Goal: Task Accomplishment & Management: Use online tool/utility

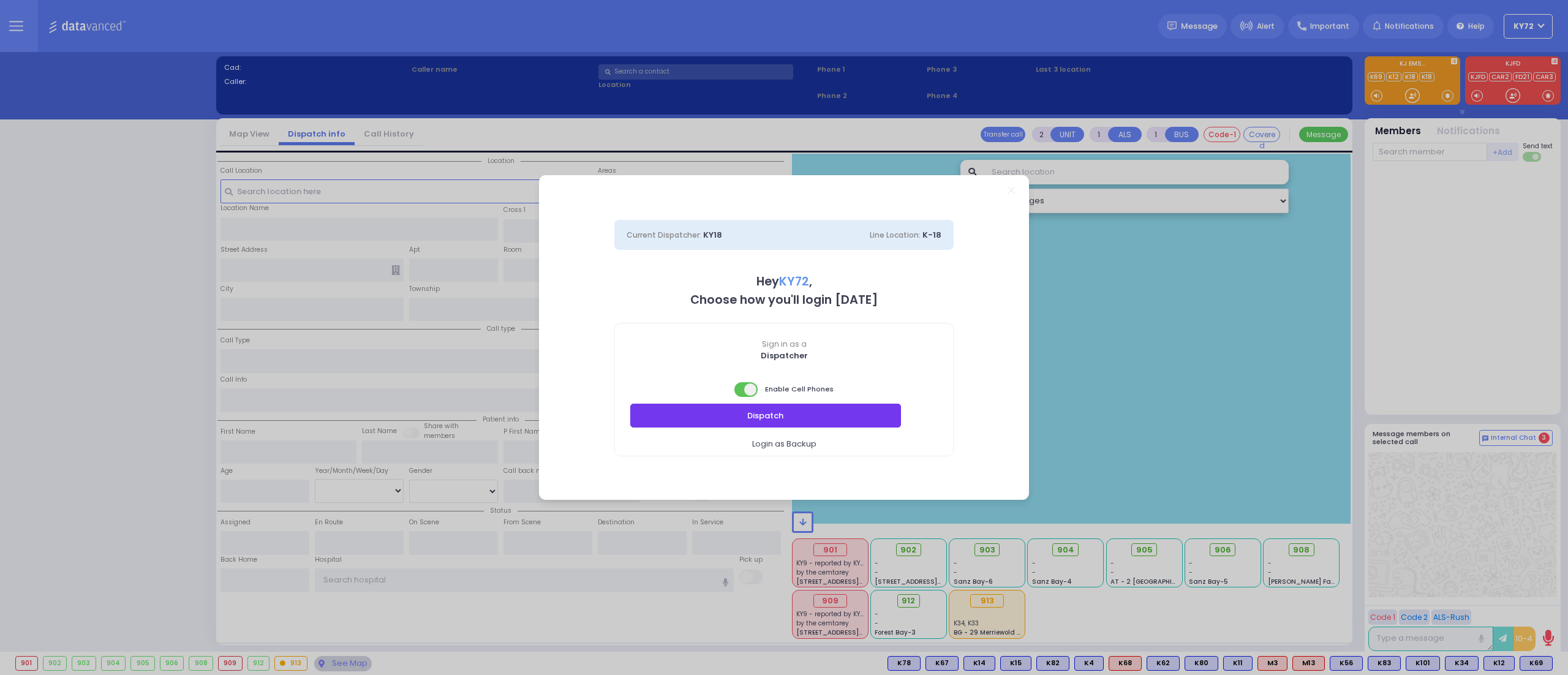
select select "10"
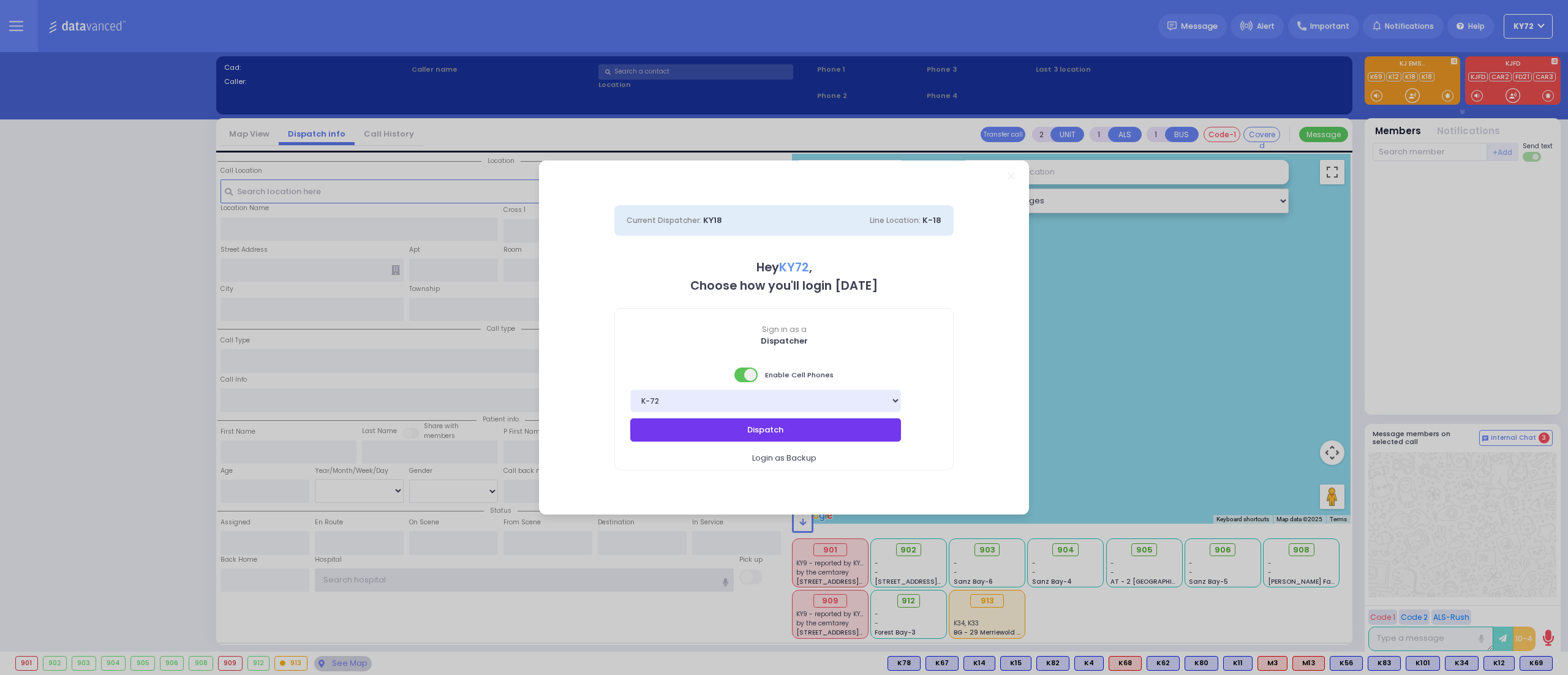
type input "KY72"
drag, startPoint x: 785, startPoint y: 423, endPoint x: 787, endPoint y: 430, distance: 7.3
click at [787, 430] on button "Dispatch" at bounding box center [766, 430] width 271 height 23
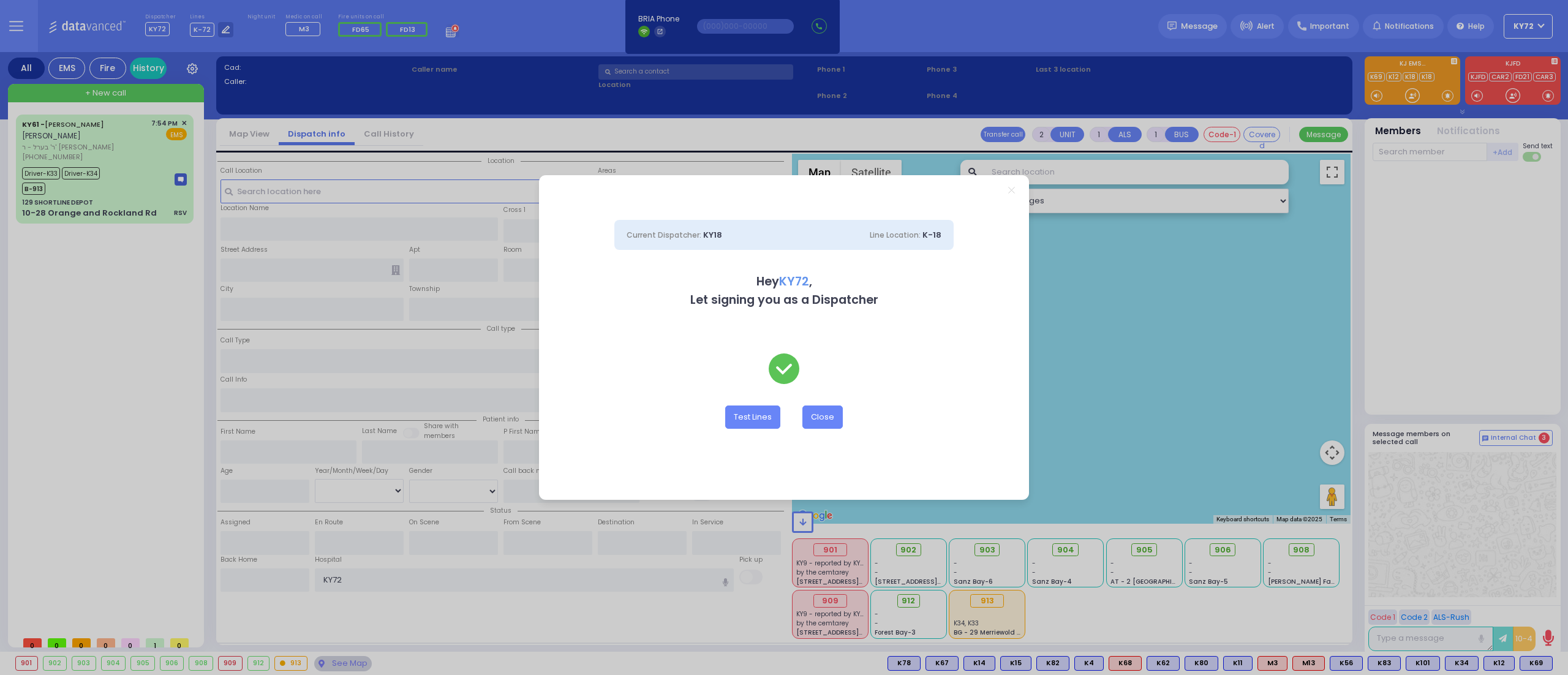
click at [1008, 191] on icon "Close" at bounding box center [1011, 190] width 6 height 6
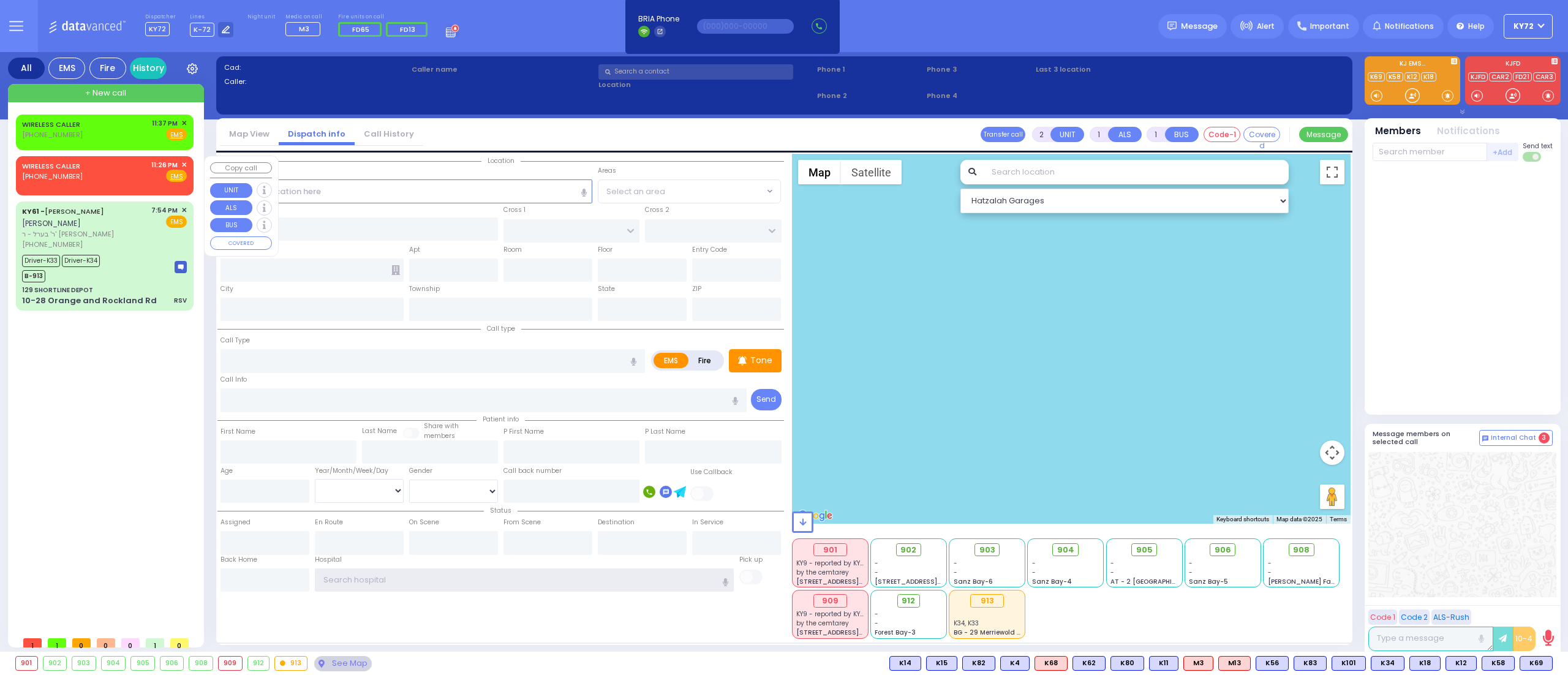
type input "KY72"
click at [121, 166] on div "WIRELESS CALLER [PHONE_NUMBER] 11:26 PM ✕ Fire EMS" at bounding box center [104, 171] width 165 height 23
select select
radio input "true"
select select
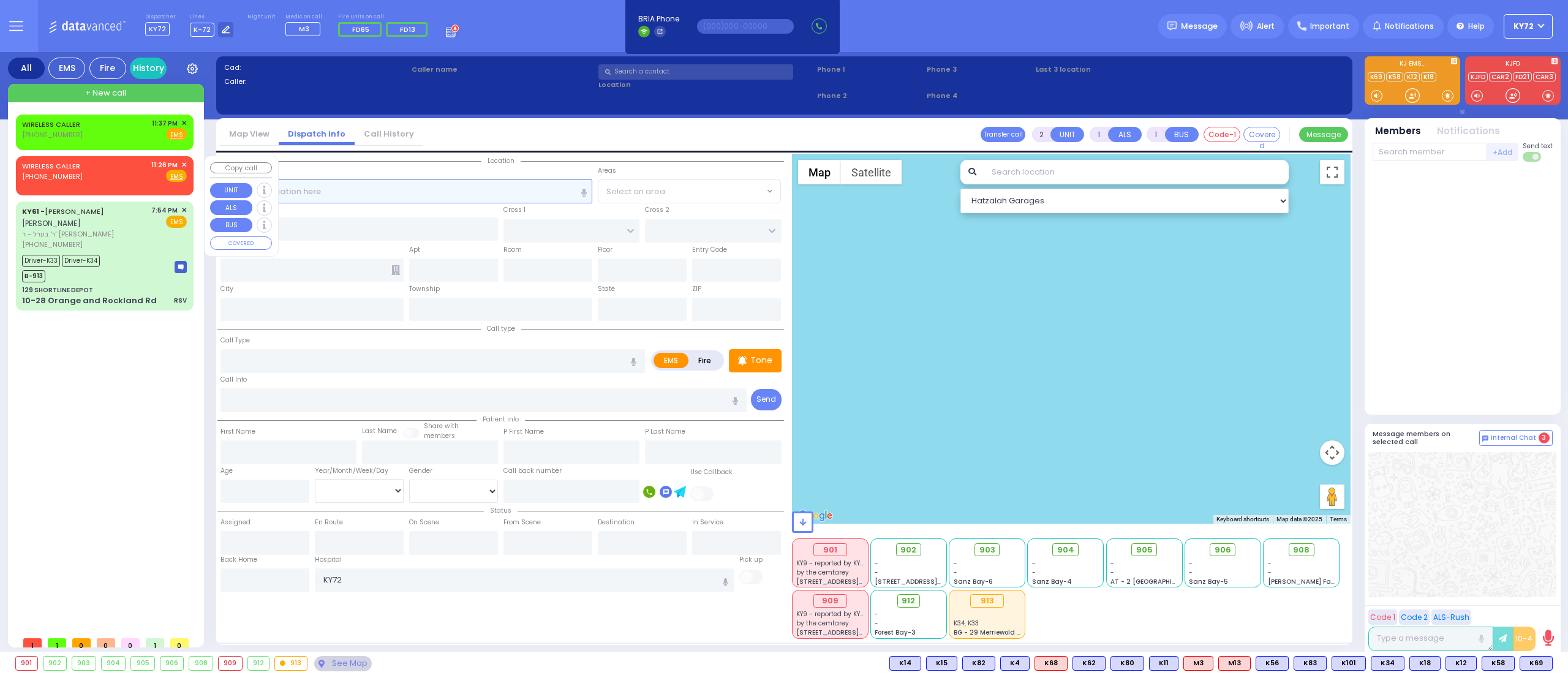
type input "23:26"
select select "Hatzalah Garages"
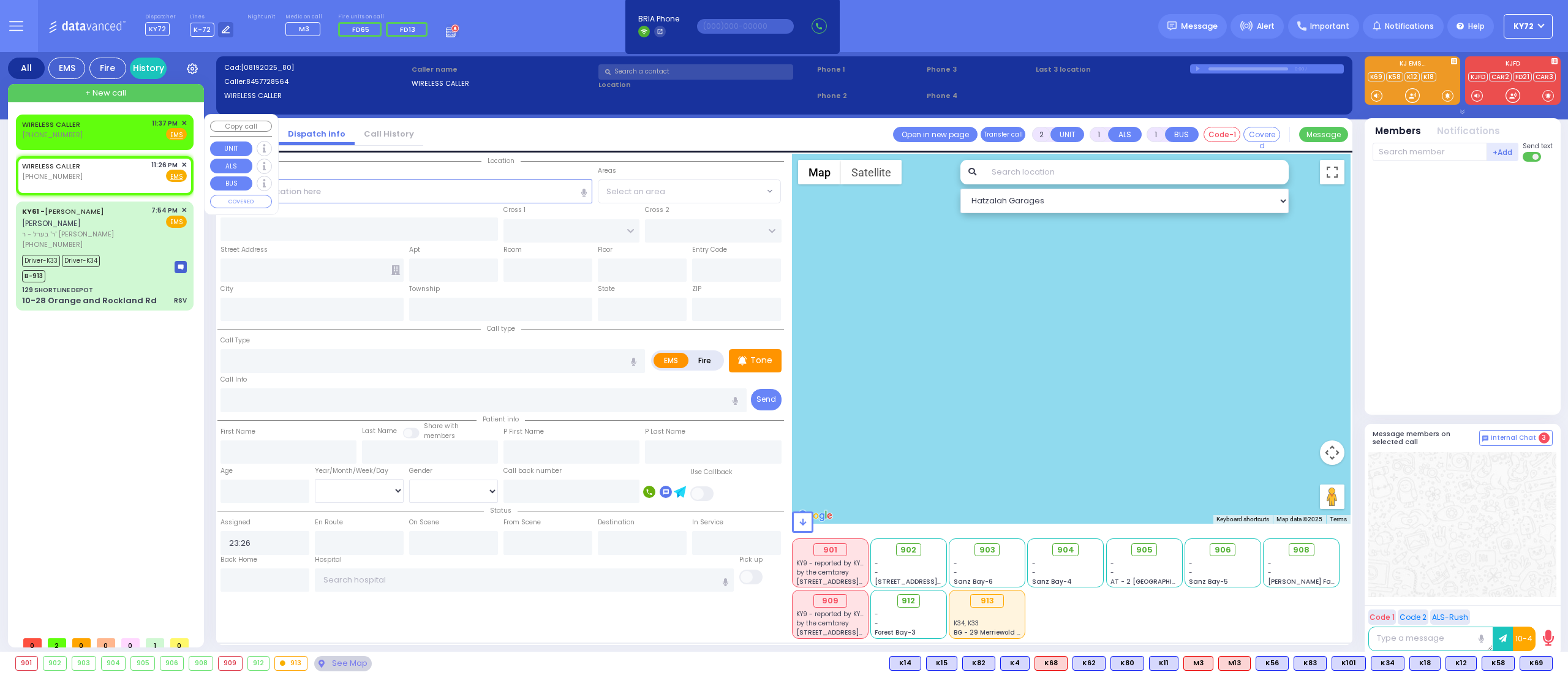
click at [91, 129] on div "WIRELESS CALLER [PHONE_NUMBER] 11:37 PM ✕ Fire EMS" at bounding box center [104, 129] width 165 height 23
select select
radio input "true"
select select
type input "23:37"
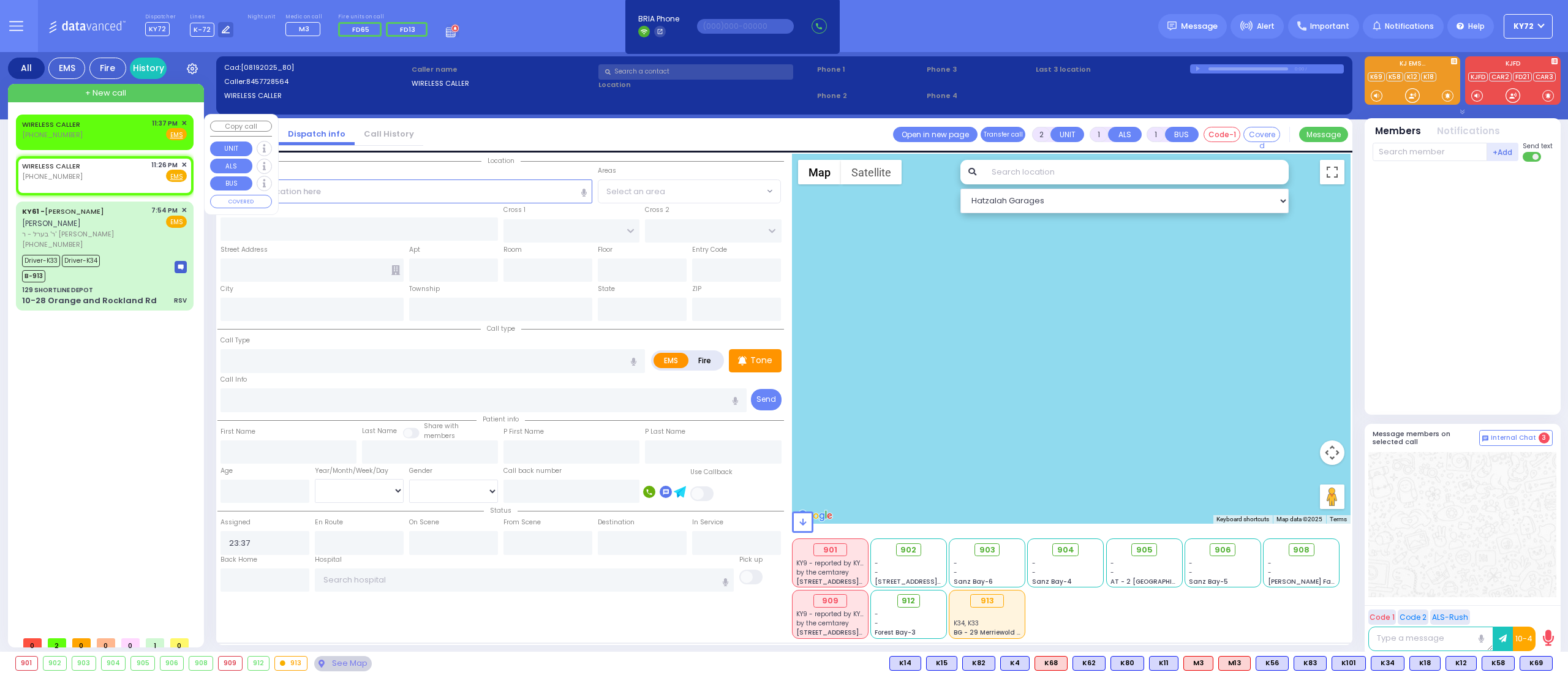
select select "Hatzalah Garages"
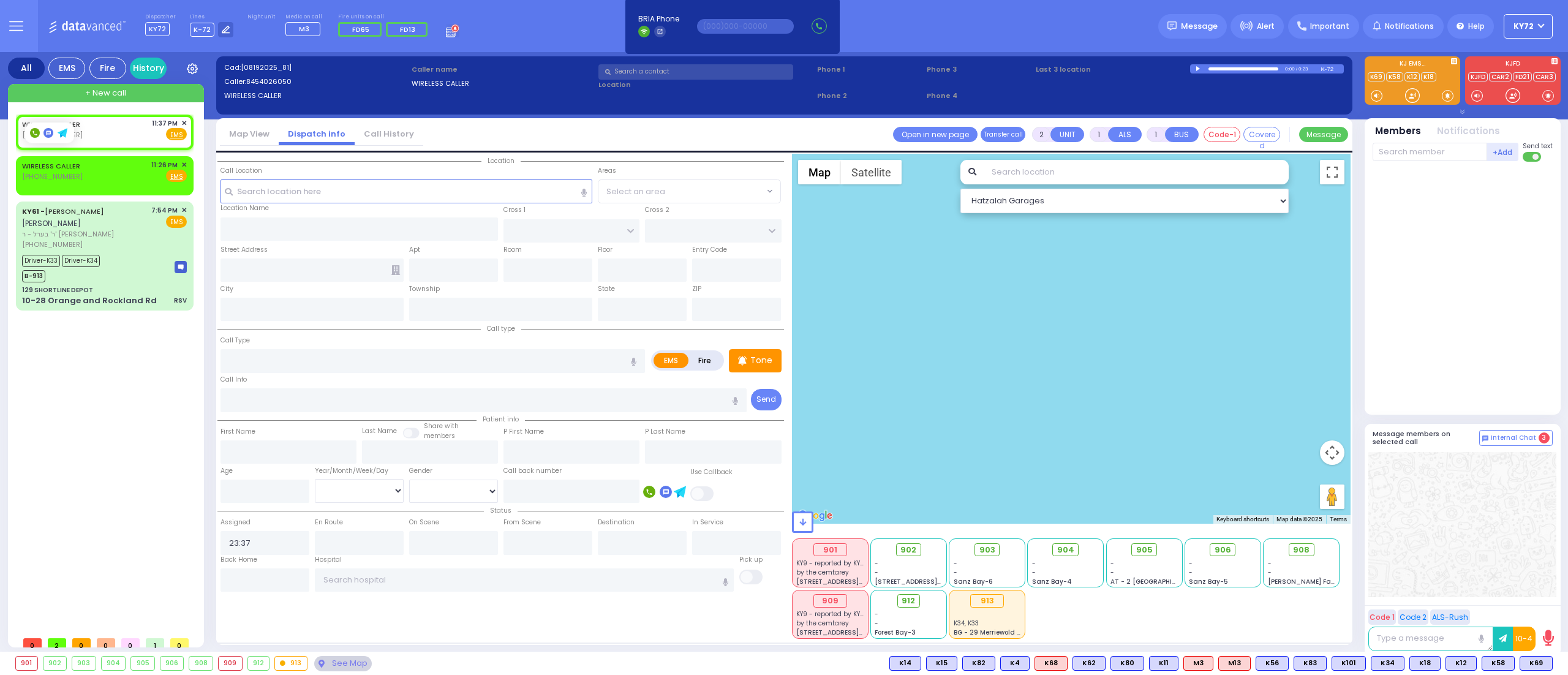
click at [34, 132] on icon at bounding box center [35, 133] width 10 height 10
type input "8454026050"
click at [1453, 90] on link "Try Now" at bounding box center [1463, 88] width 32 height 10
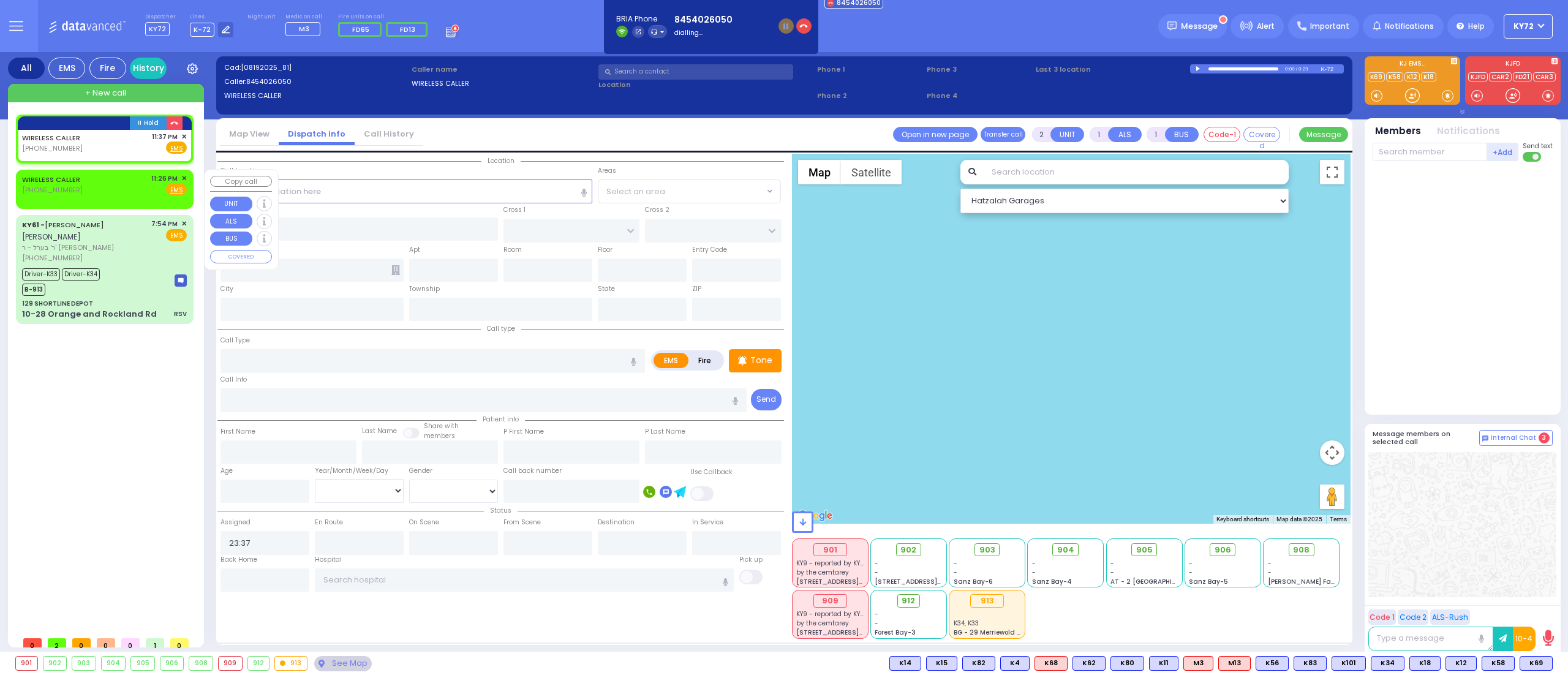
click at [51, 181] on link "WIRELESS CALLER" at bounding box center [51, 179] width 58 height 10
select select
radio input "true"
select select
type input "23:26"
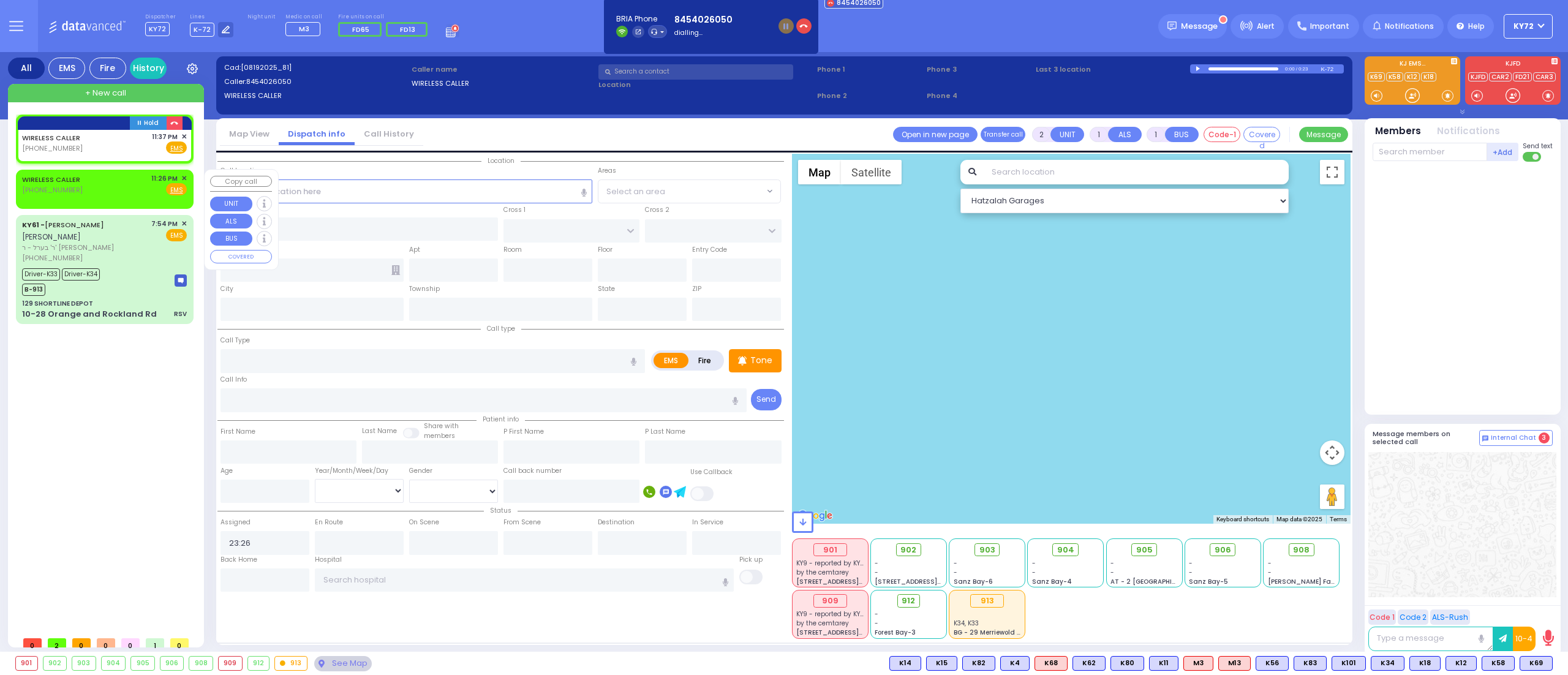
select select "Hatzalah Garages"
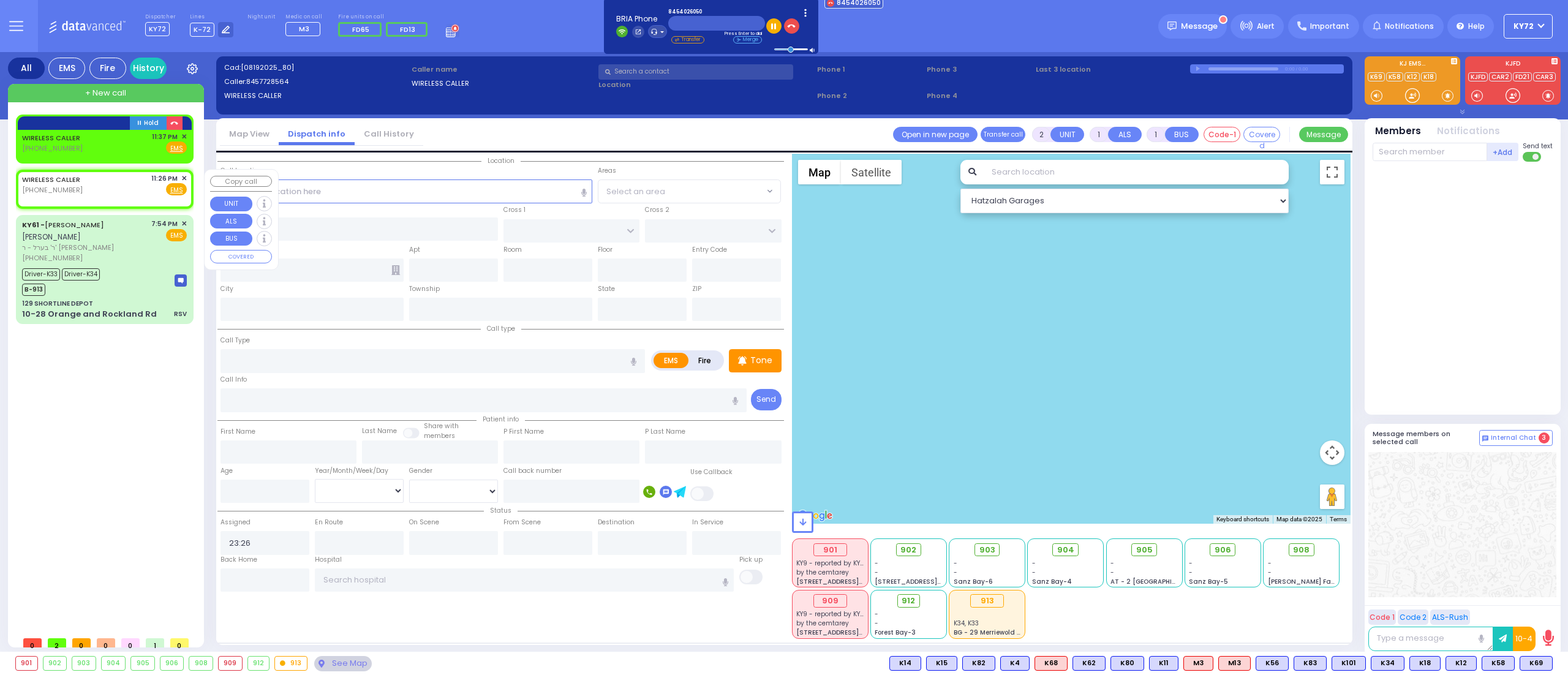
click at [183, 176] on span "✕" at bounding box center [184, 178] width 6 height 10
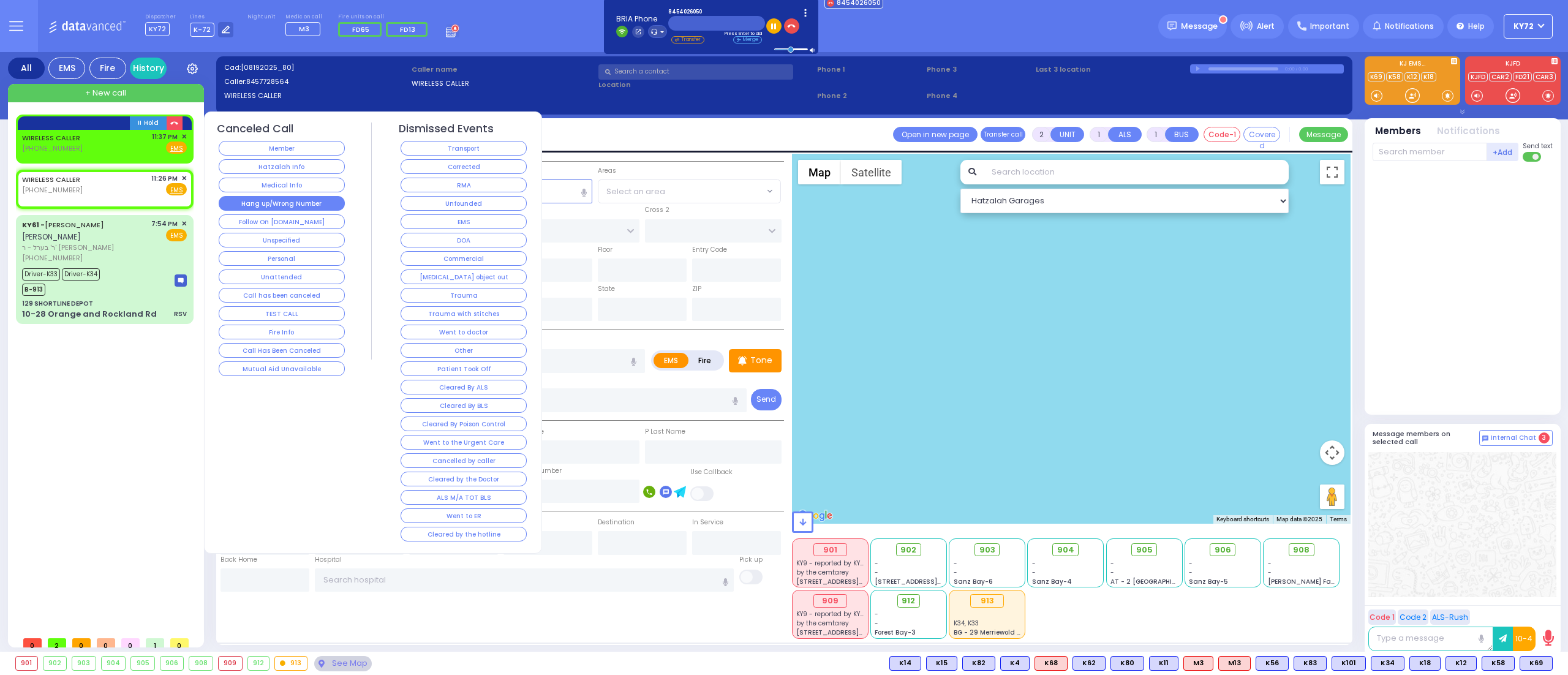
click at [309, 201] on button "Hang up/Wrong Number" at bounding box center [282, 203] width 126 height 15
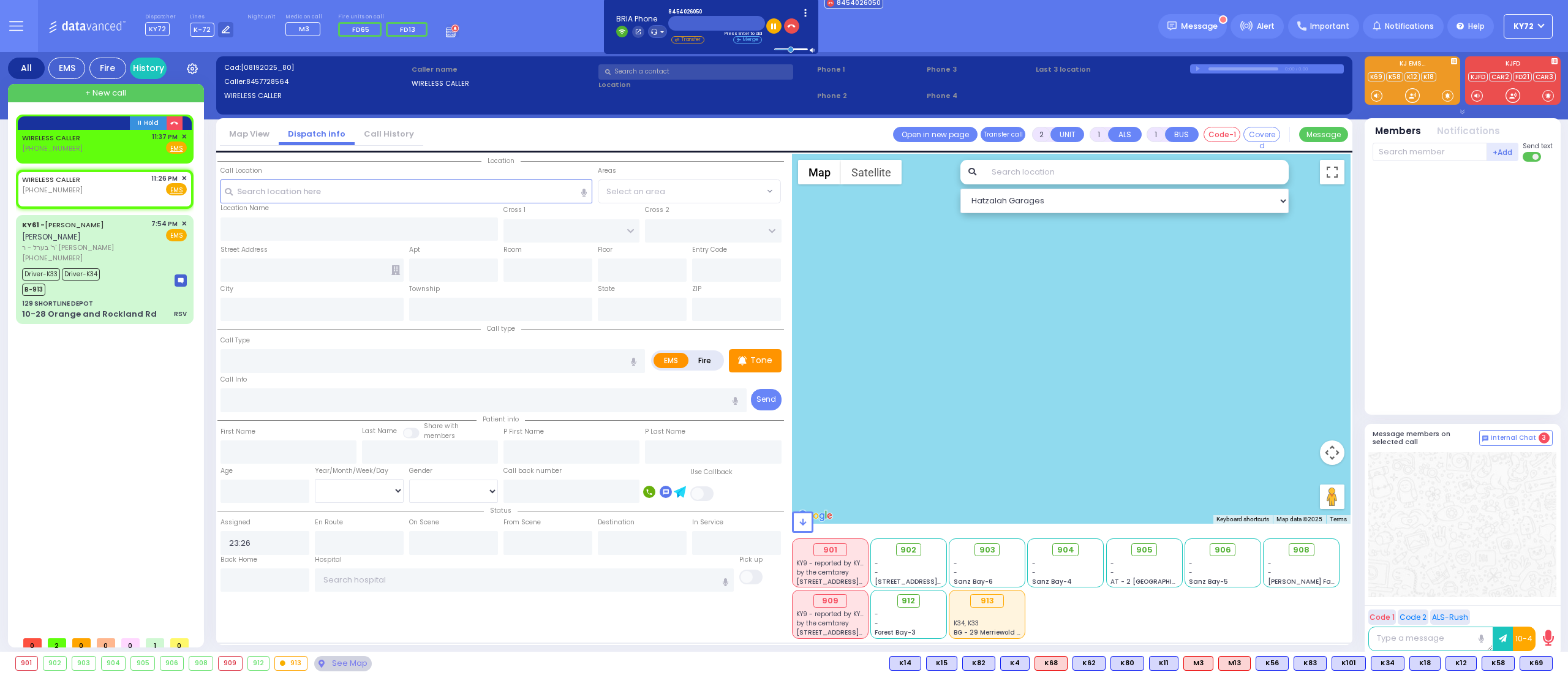
select select
radio input "true"
select select
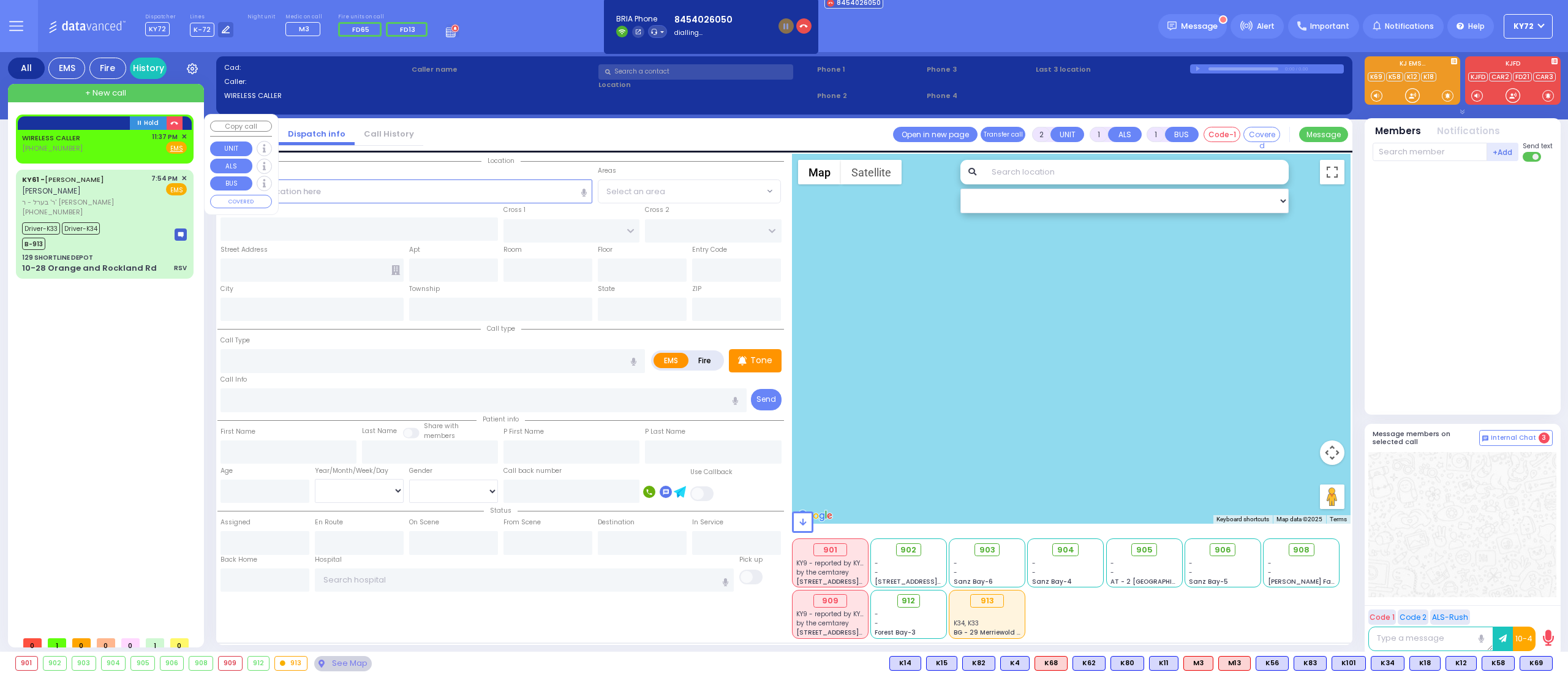
click at [82, 133] on div "WIRELESS CALLER" at bounding box center [53, 138] width 62 height 12
select select
radio input "true"
select select
type input "23:37"
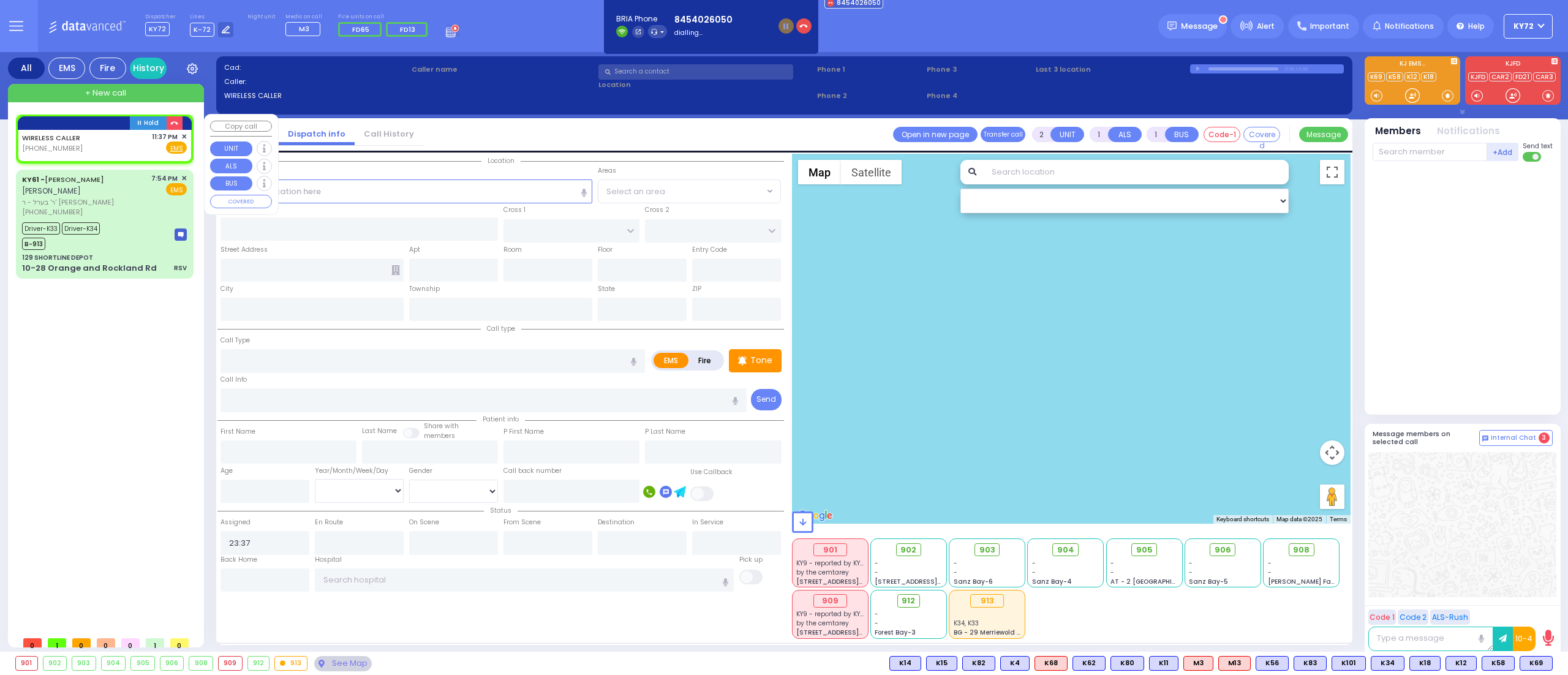
select select "Hatzalah Garages"
click at [71, 134] on link "WIRELESS CALLER" at bounding box center [51, 138] width 58 height 10
select select
radio input "true"
select select
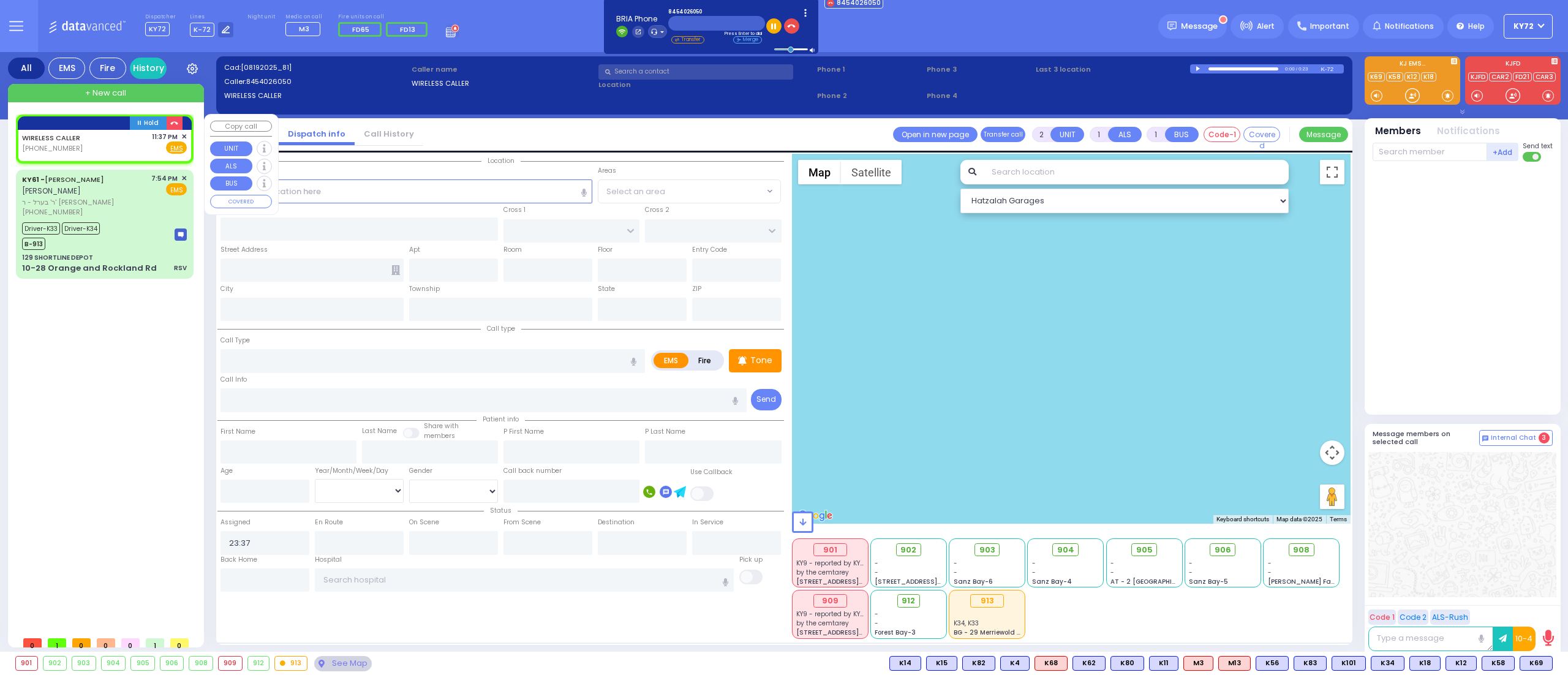
select select "Hatzalah Garages"
click at [177, 118] on button "button" at bounding box center [174, 123] width 15 height 14
select select
radio input "true"
select select
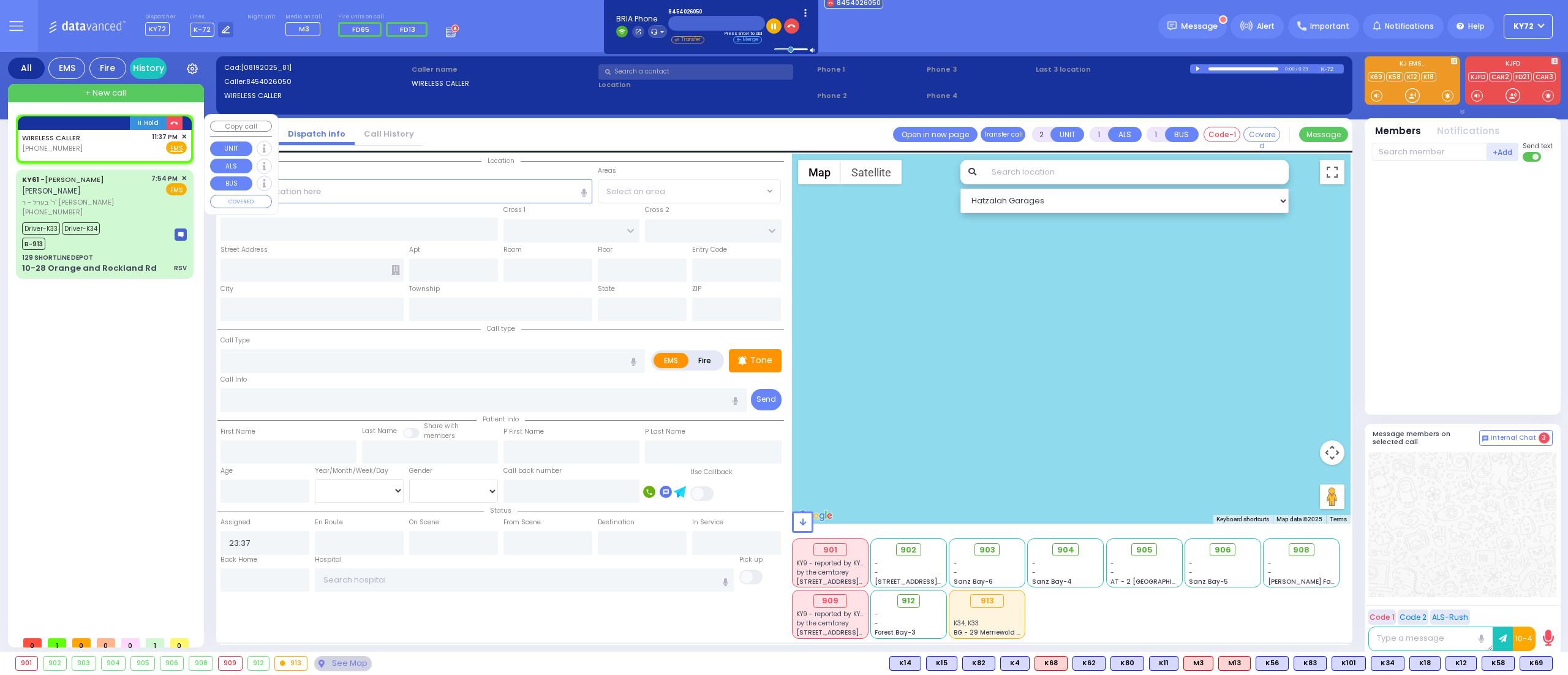
select select "Hatzalah Garages"
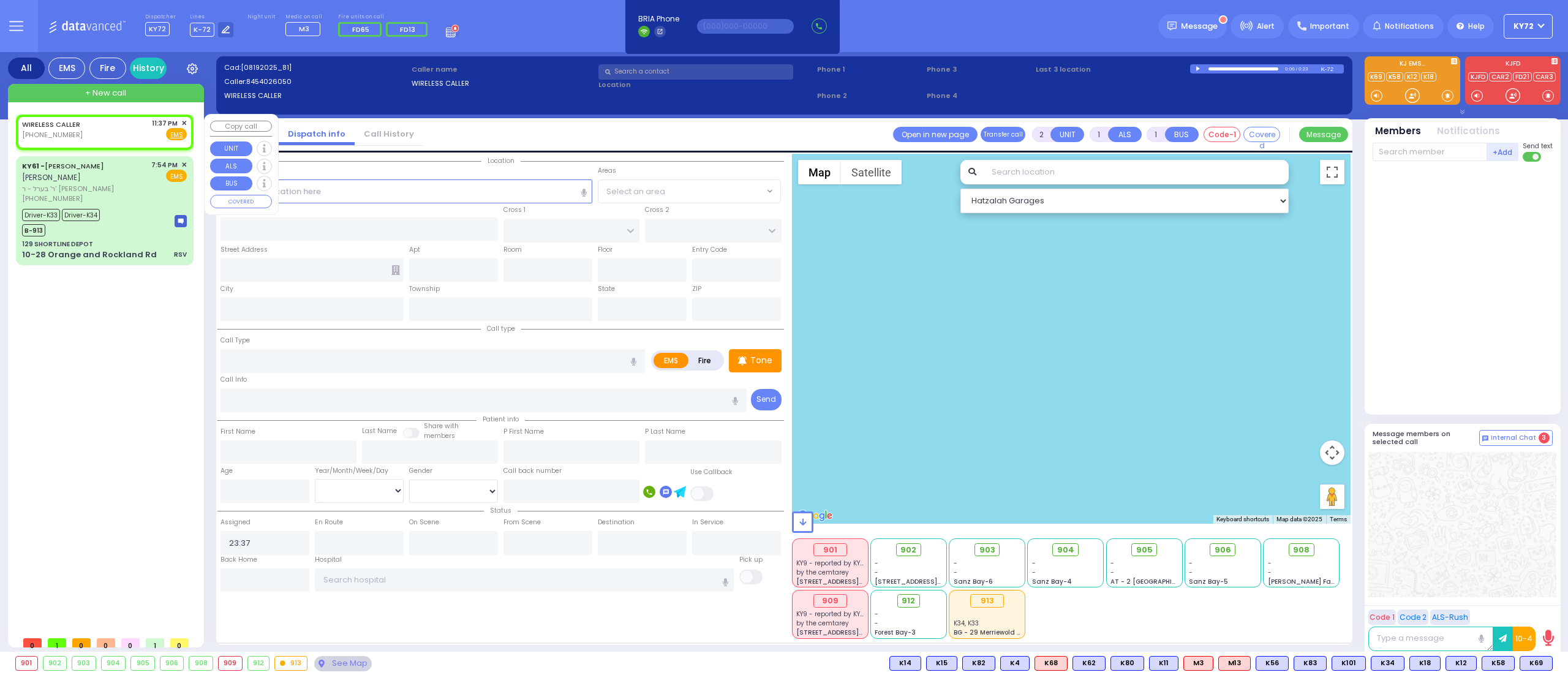
click at [184, 122] on span "✕" at bounding box center [184, 124] width 6 height 10
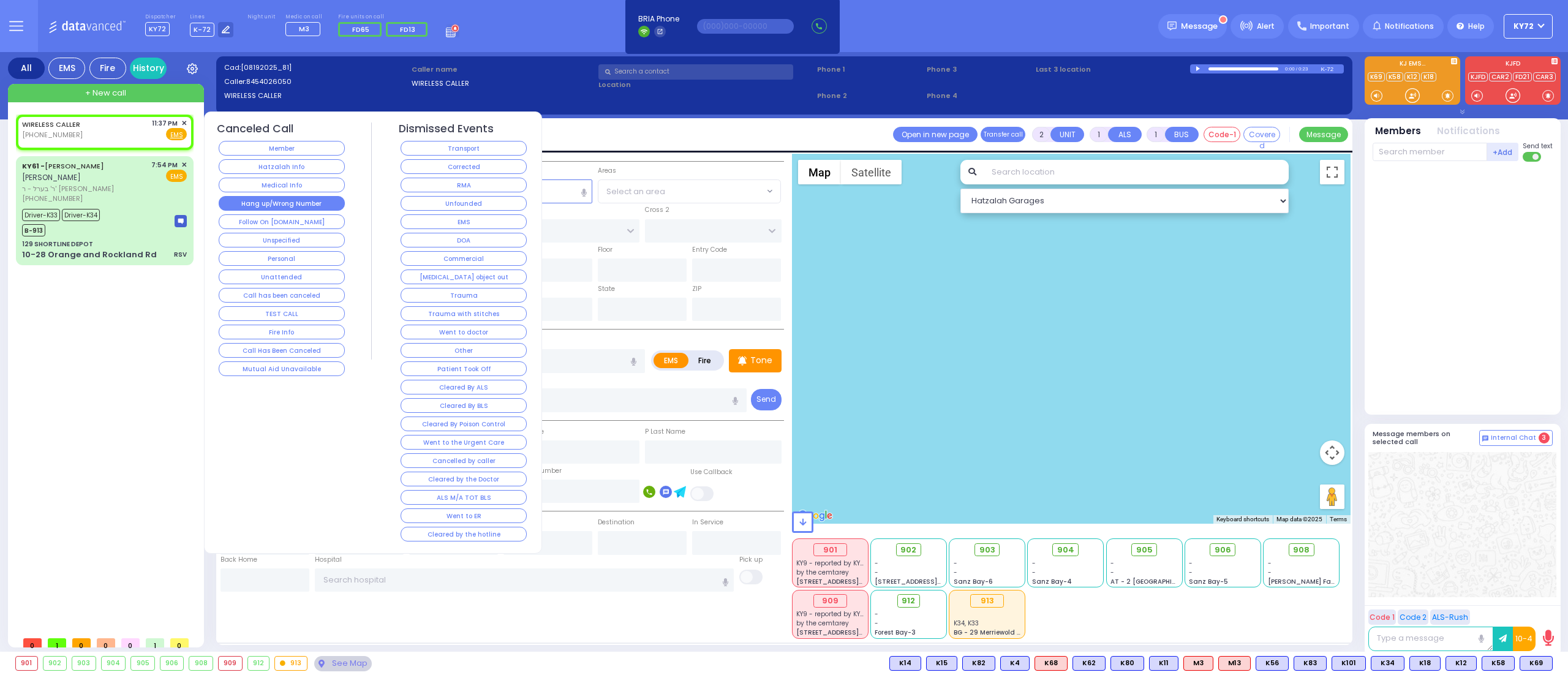
click at [292, 203] on button "Hang up/Wrong Number" at bounding box center [282, 203] width 126 height 15
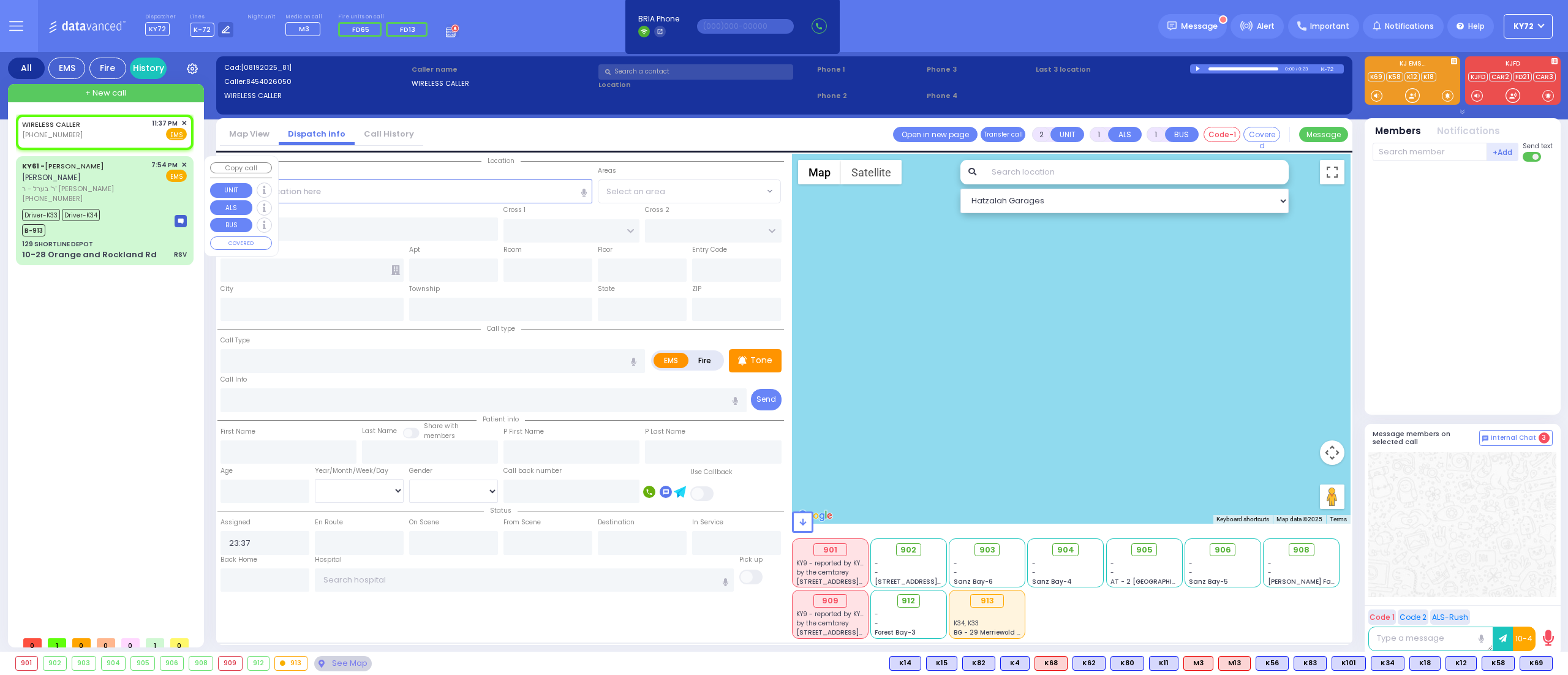
select select
radio input "true"
select select
